Goal: Check status: Check status

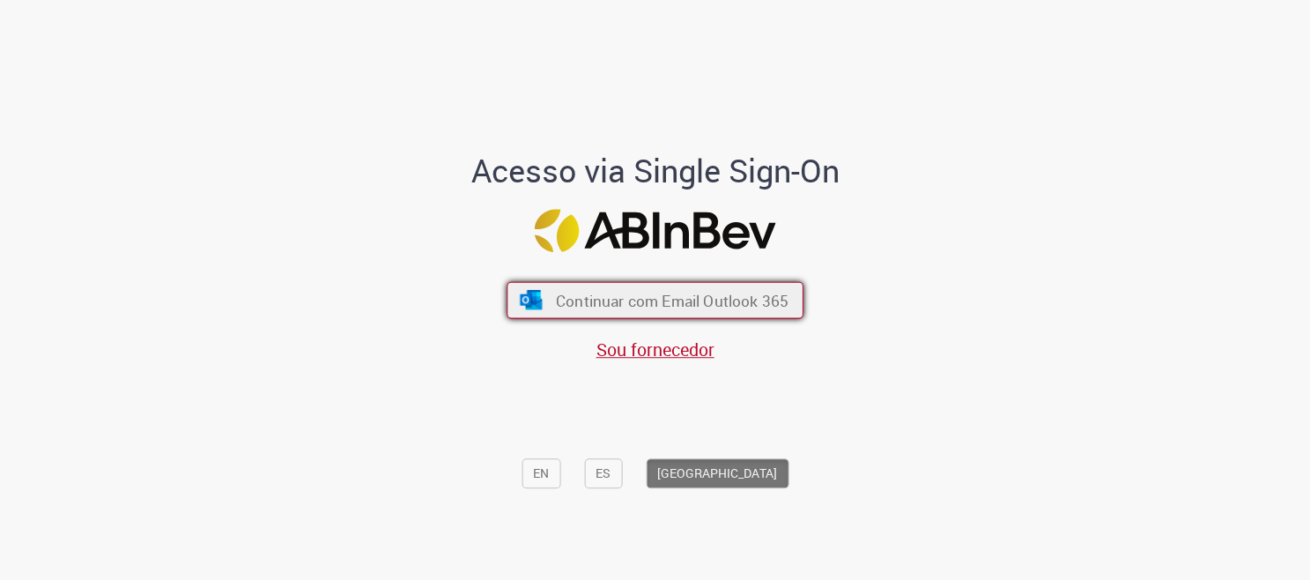
click at [660, 299] on span "Continuar com Email Outlook 365" at bounding box center [672, 301] width 233 height 20
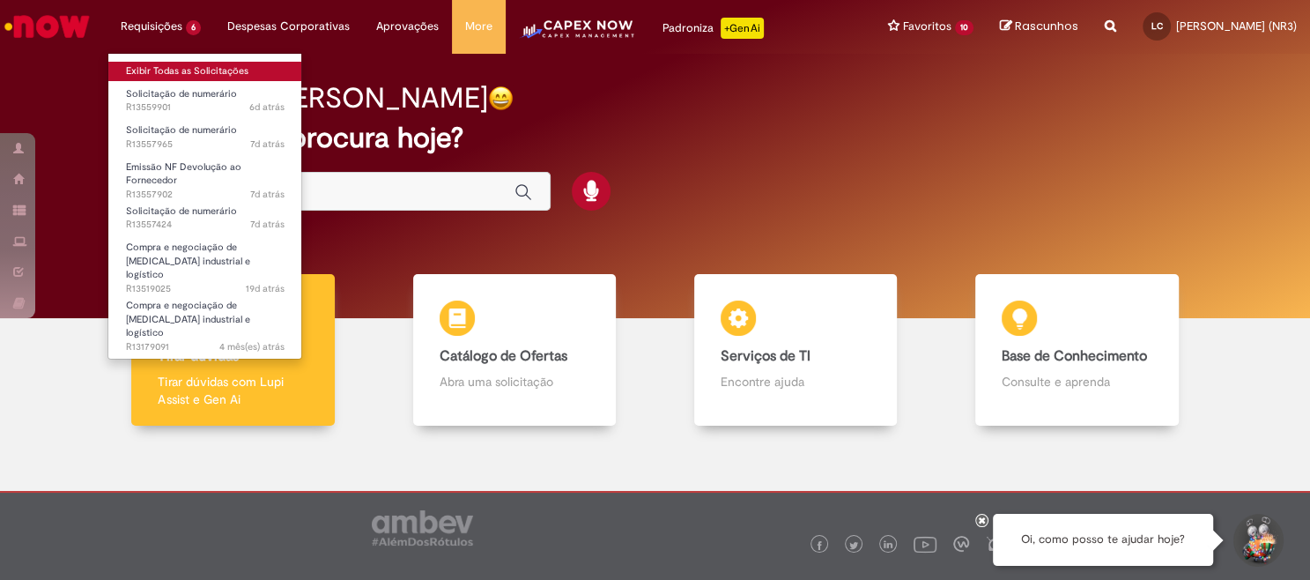
click at [169, 81] on link "Exibir Todas as Solicitações" at bounding box center [205, 71] width 194 height 19
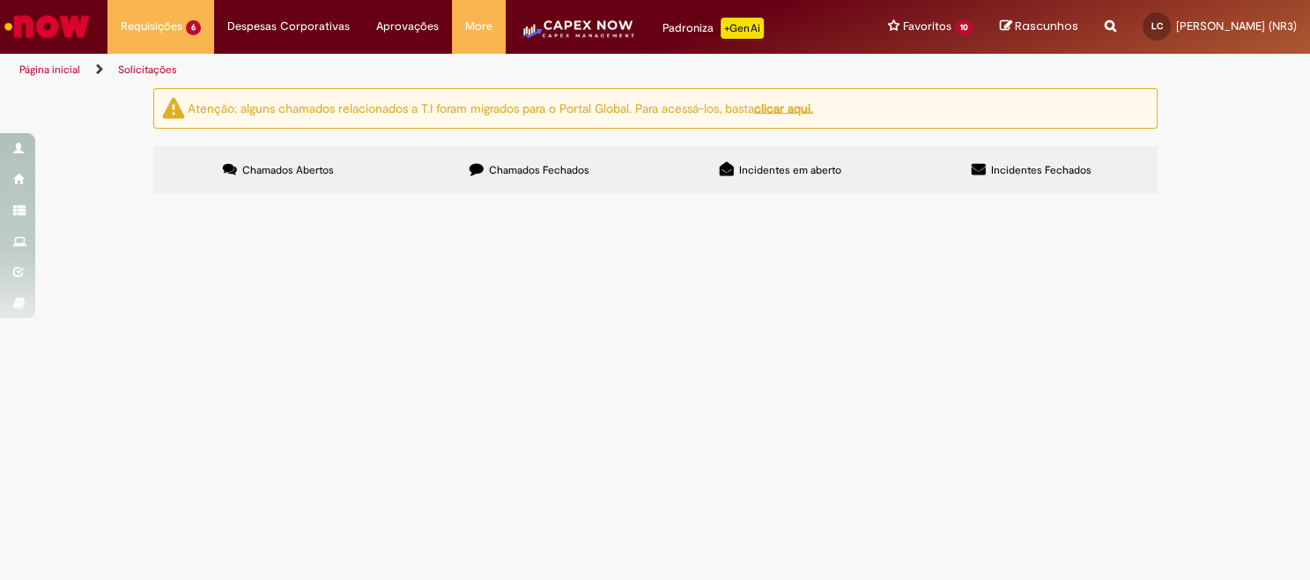
click at [0, 0] on span "Solicitação de numerário" at bounding box center [0, 0] width 0 height 0
click at [0, 0] on span "FAT043304 -Locação de container refrigerado para armazenagem de gatorade - 1º A…" at bounding box center [0, 0] width 0 height 0
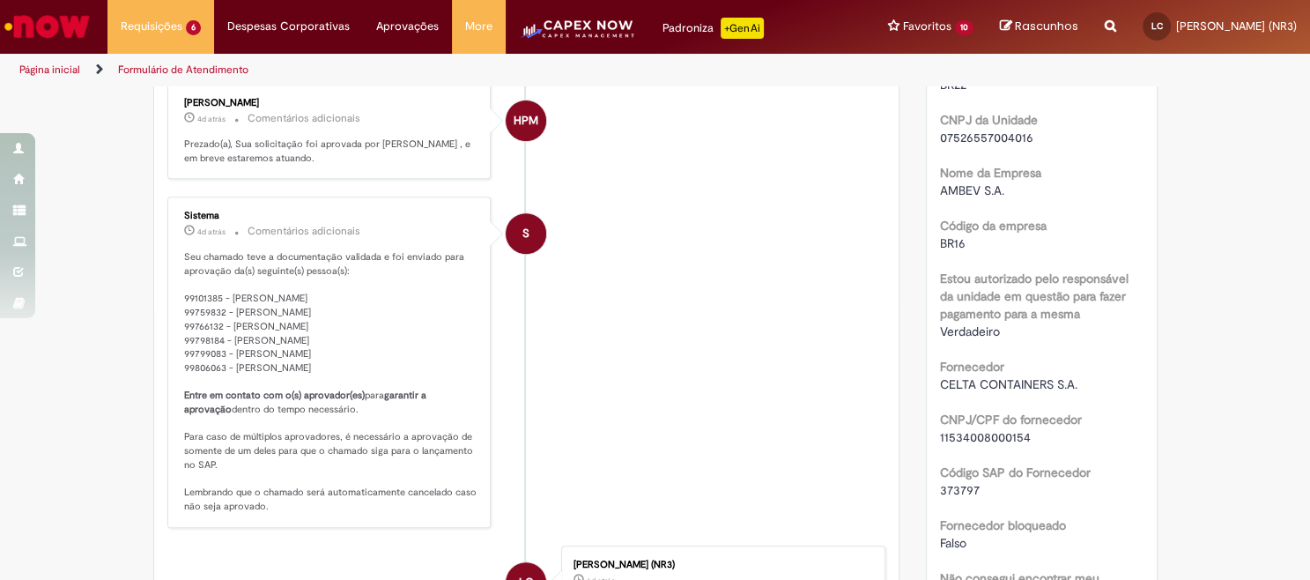
scroll to position [0, 0]
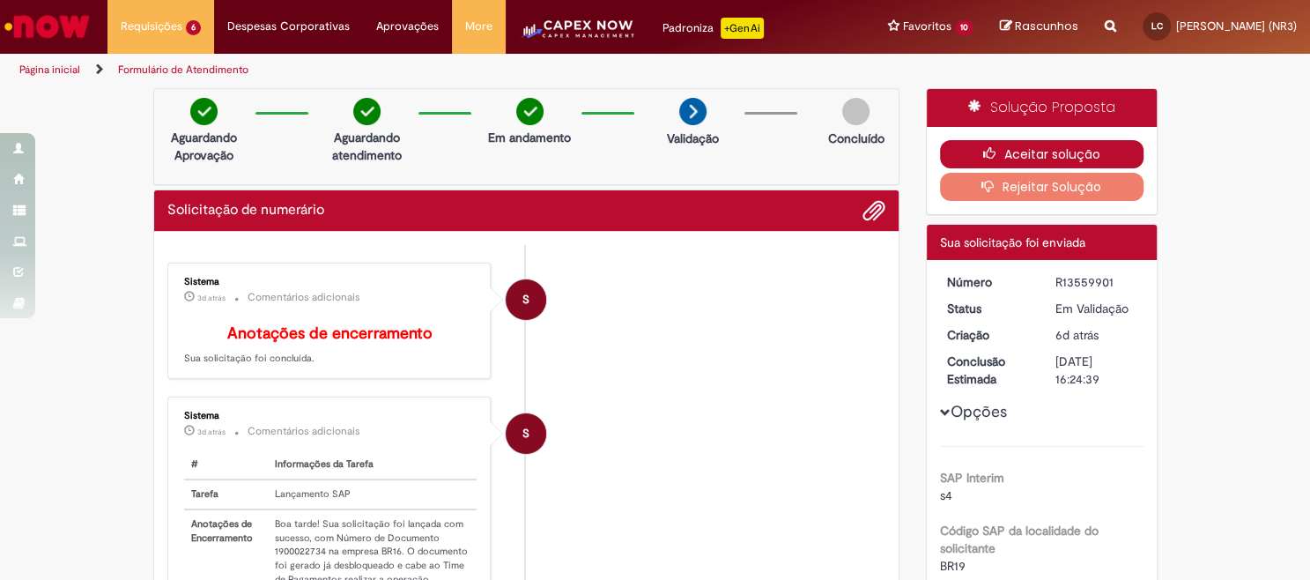
click at [1082, 168] on button "Aceitar solução" at bounding box center [1041, 154] width 203 height 28
